Goal: Transaction & Acquisition: Download file/media

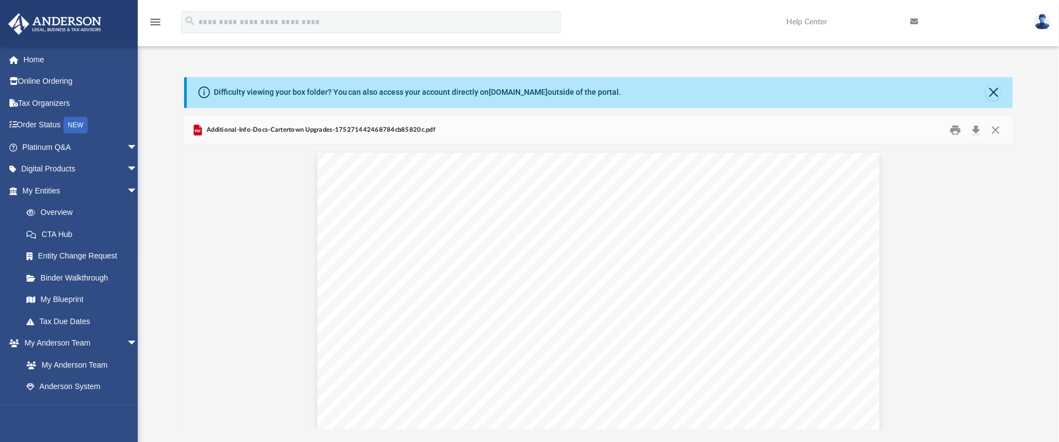
scroll to position [352, 0]
click at [991, 127] on button "Close" at bounding box center [996, 129] width 20 height 17
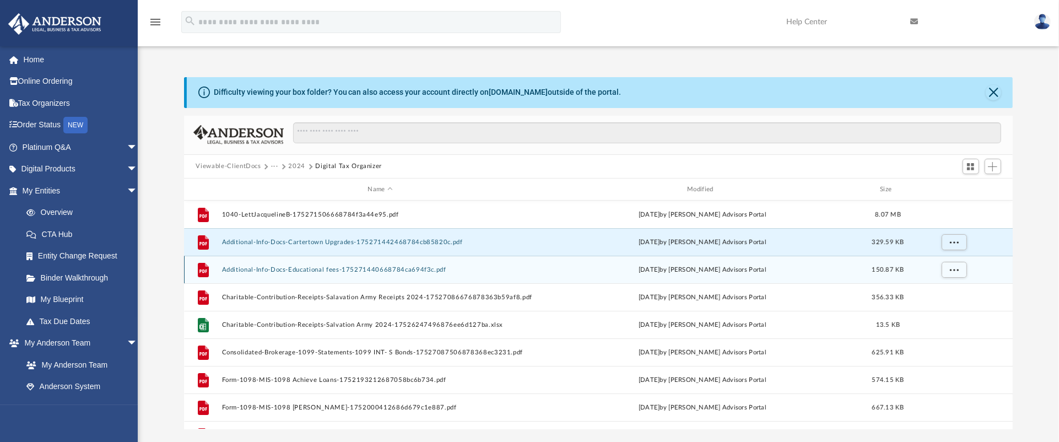
click at [427, 280] on div "File Additional-Info-Docs-Educational fees-175271440668784ca694f3c.pdf [DATE] b…" at bounding box center [598, 270] width 829 height 28
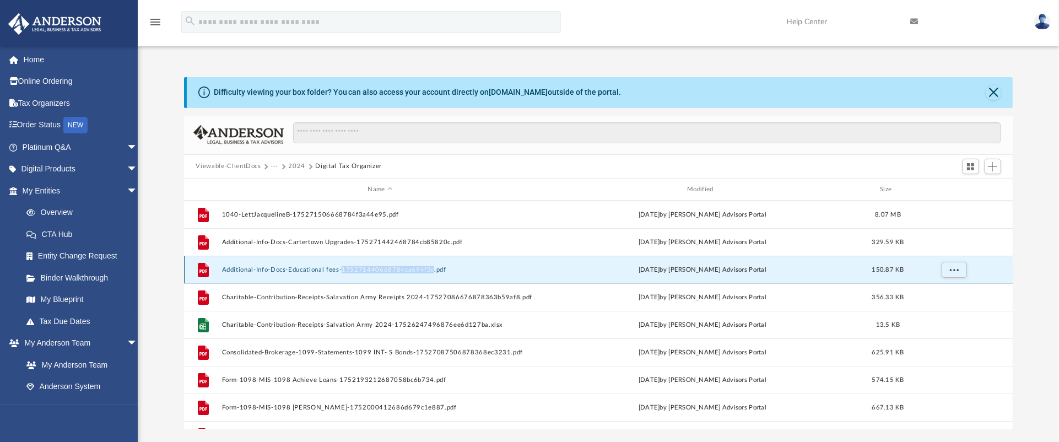
click at [427, 280] on div "File Additional-Info-Docs-Educational fees-175271440668784ca694f3c.pdf [DATE] b…" at bounding box center [598, 270] width 829 height 28
click at [279, 268] on button "Additional-Info-Docs-Educational fees-175271440668784ca694f3c.pdf" at bounding box center [380, 269] width 317 height 7
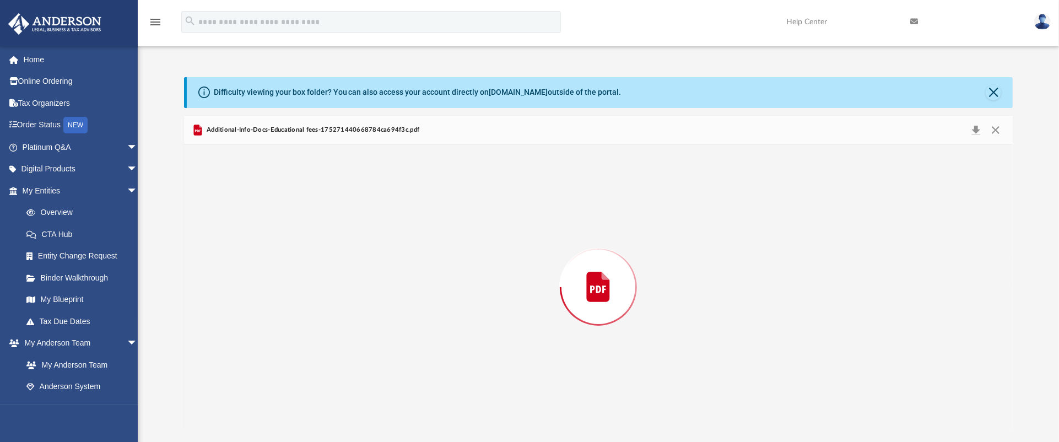
click at [279, 268] on div "Preview" at bounding box center [598, 286] width 829 height 284
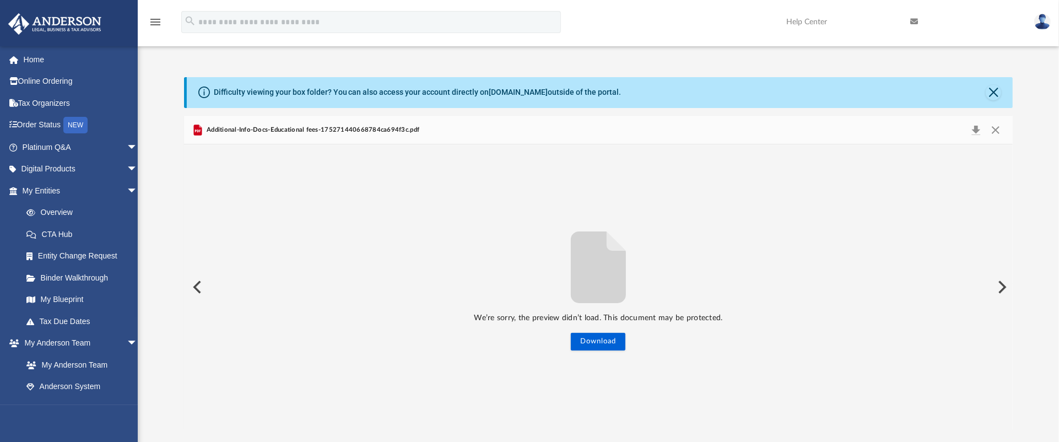
click at [337, 129] on span "Additional-Info-Docs-Educational fees-175271440668784ca694f3c.pdf" at bounding box center [311, 130] width 215 height 10
click at [979, 130] on button "Download" at bounding box center [977, 129] width 20 height 15
click at [1003, 90] on div "Difficulty viewing your box folder? You can also access your account directly o…" at bounding box center [600, 92] width 827 height 31
click at [989, 92] on button "Close" at bounding box center [993, 92] width 15 height 15
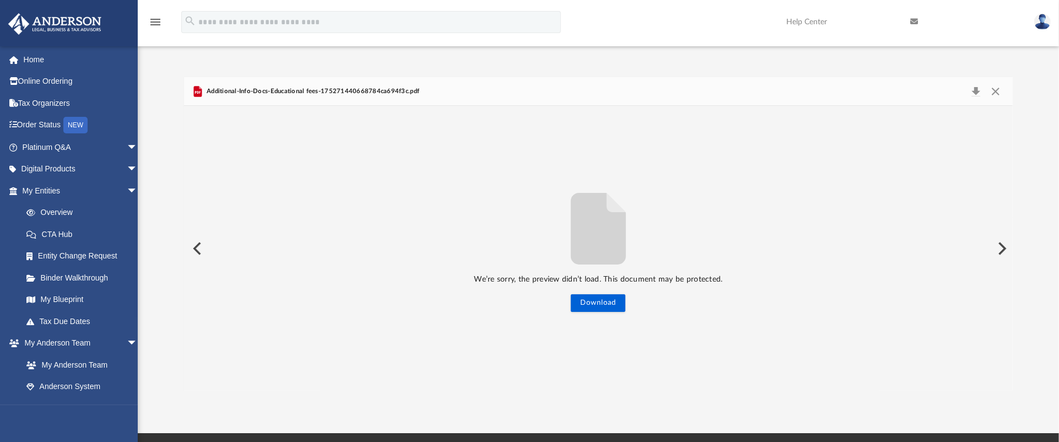
click at [1010, 244] on button "Preview" at bounding box center [1001, 248] width 24 height 31
click at [1006, 244] on button "Preview" at bounding box center [1001, 248] width 24 height 31
click at [204, 244] on button "Preview" at bounding box center [196, 248] width 24 height 31
click at [603, 306] on button "Download" at bounding box center [598, 303] width 55 height 18
click at [1004, 251] on button "Preview" at bounding box center [1001, 248] width 24 height 31
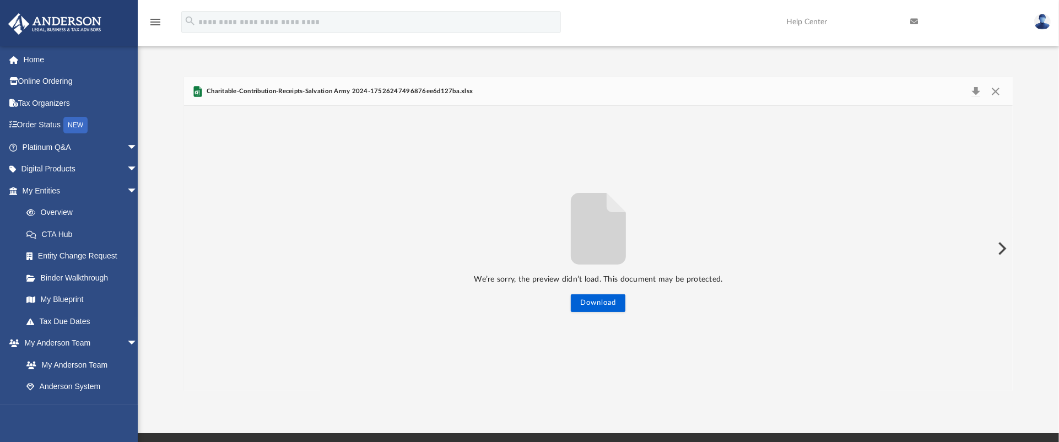
click at [1004, 251] on button "Preview" at bounding box center [1001, 248] width 24 height 31
